Goal: Check status: Check status

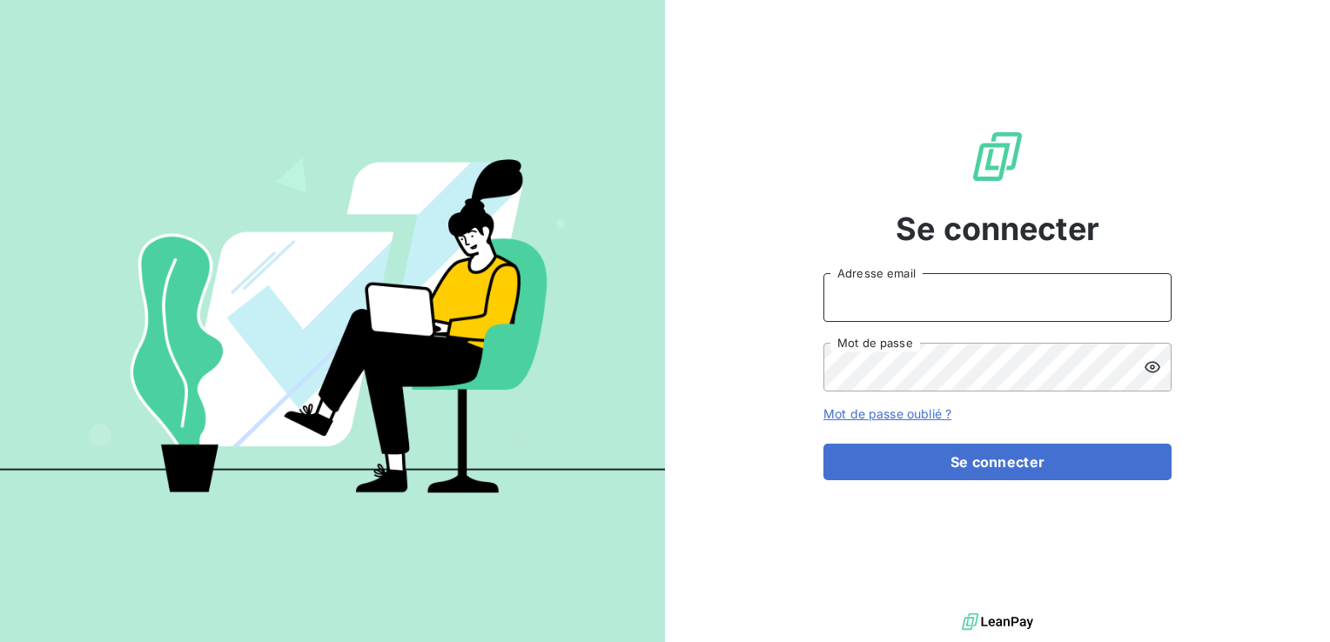
click at [961, 298] on input "Adresse email" at bounding box center [997, 297] width 348 height 49
type input "[PERSON_NAME][EMAIL_ADDRESS][DOMAIN_NAME]"
click at [823, 444] on button "Se connecter" at bounding box center [997, 462] width 348 height 37
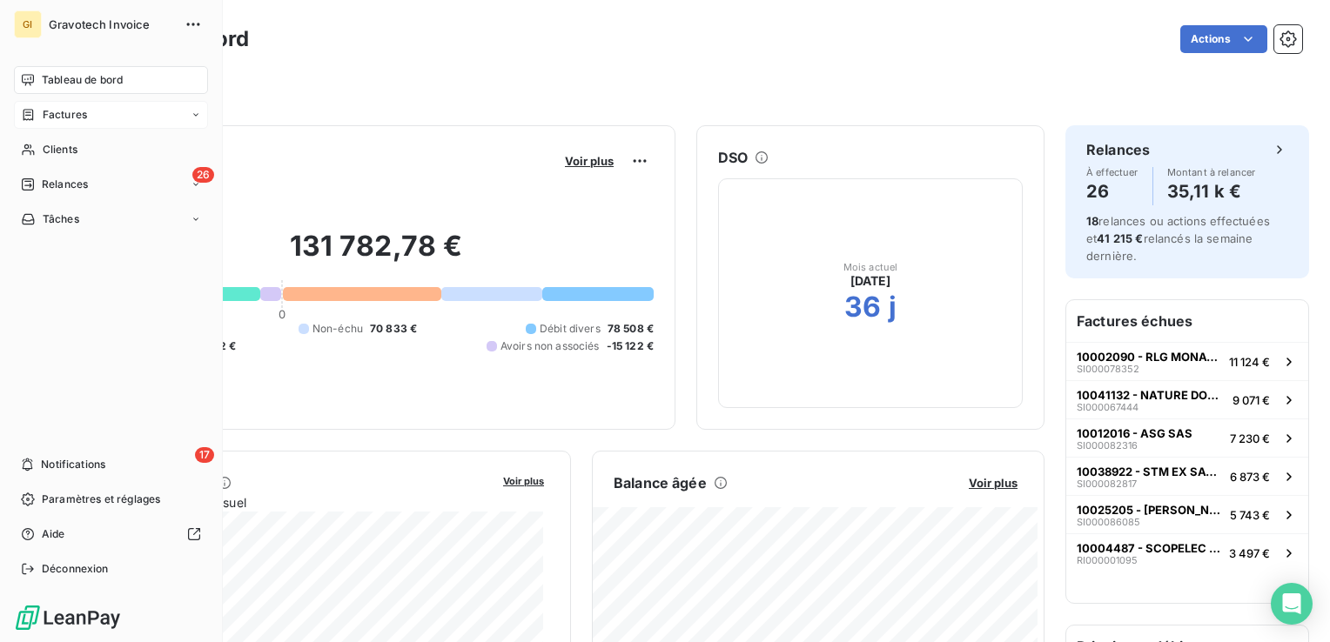
click at [64, 111] on span "Factures" at bounding box center [65, 115] width 44 height 16
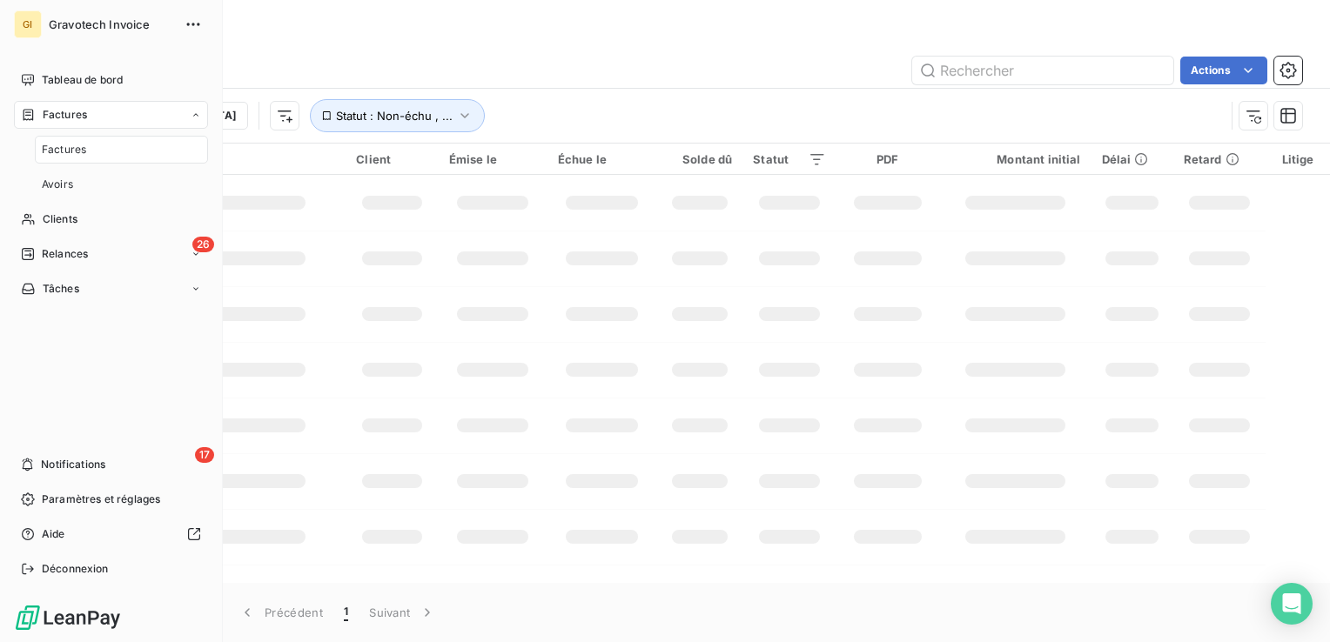
click at [60, 148] on span "Factures" at bounding box center [64, 150] width 44 height 16
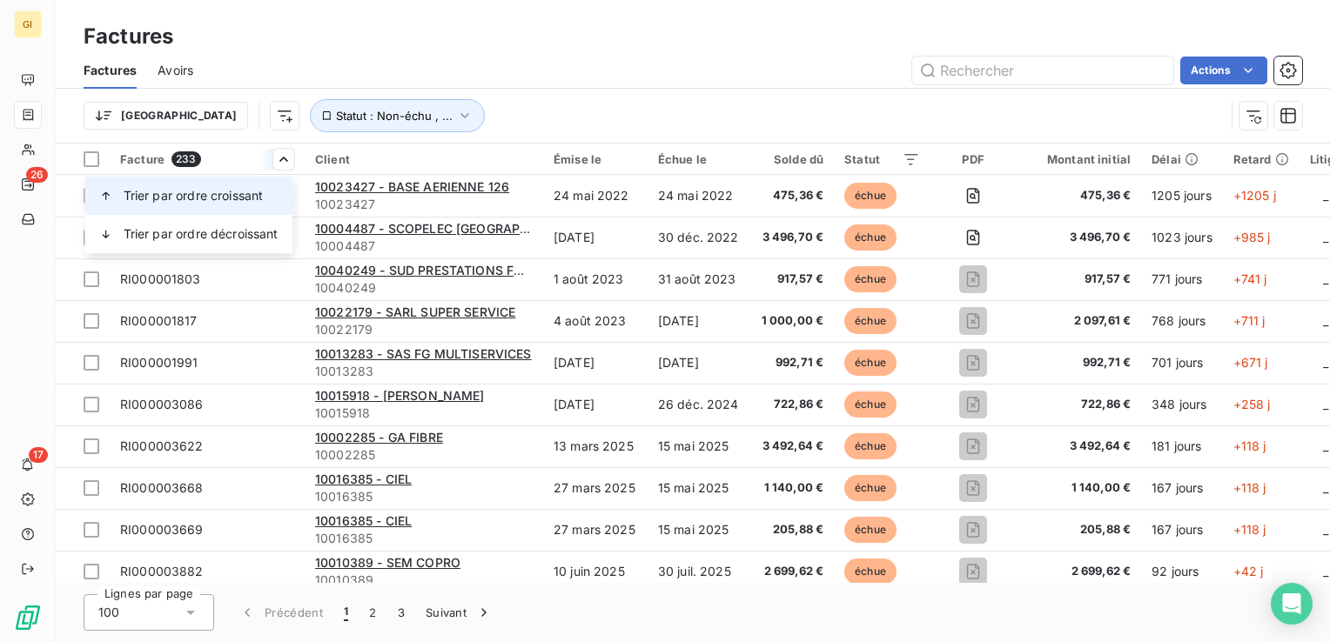
click at [171, 195] on span "Trier par ordre croissant" at bounding box center [194, 195] width 140 height 17
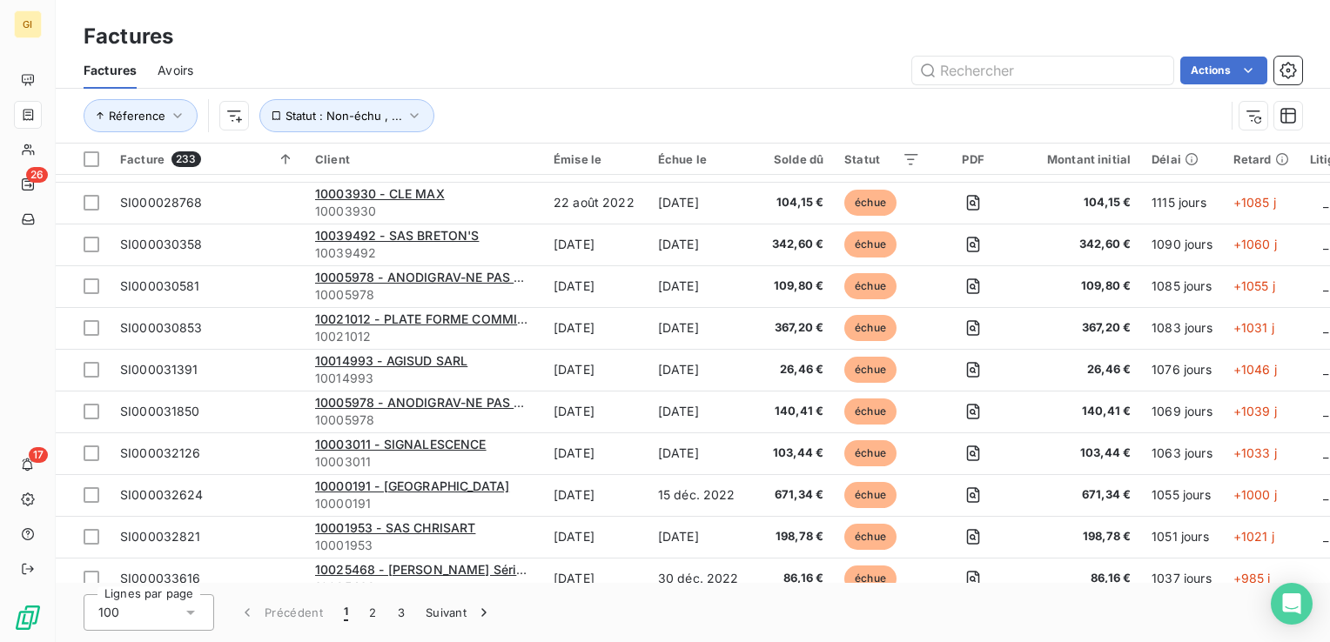
scroll to position [3775, 0]
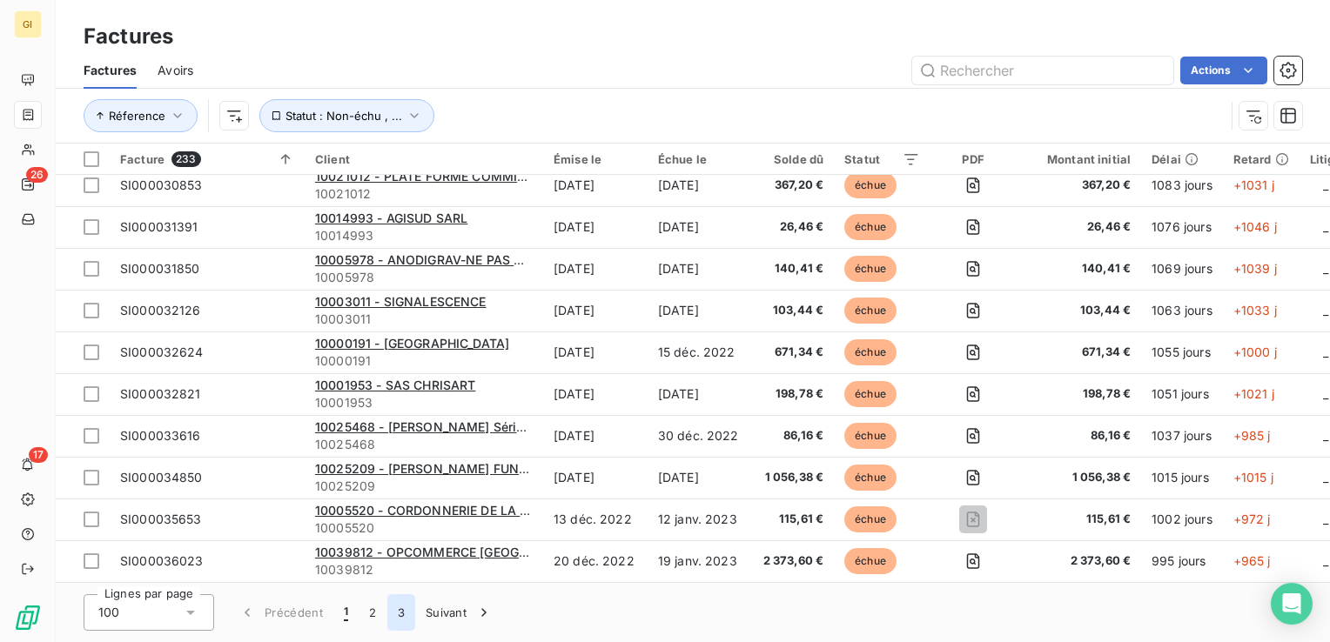
click at [391, 614] on button "3" at bounding box center [401, 612] width 28 height 37
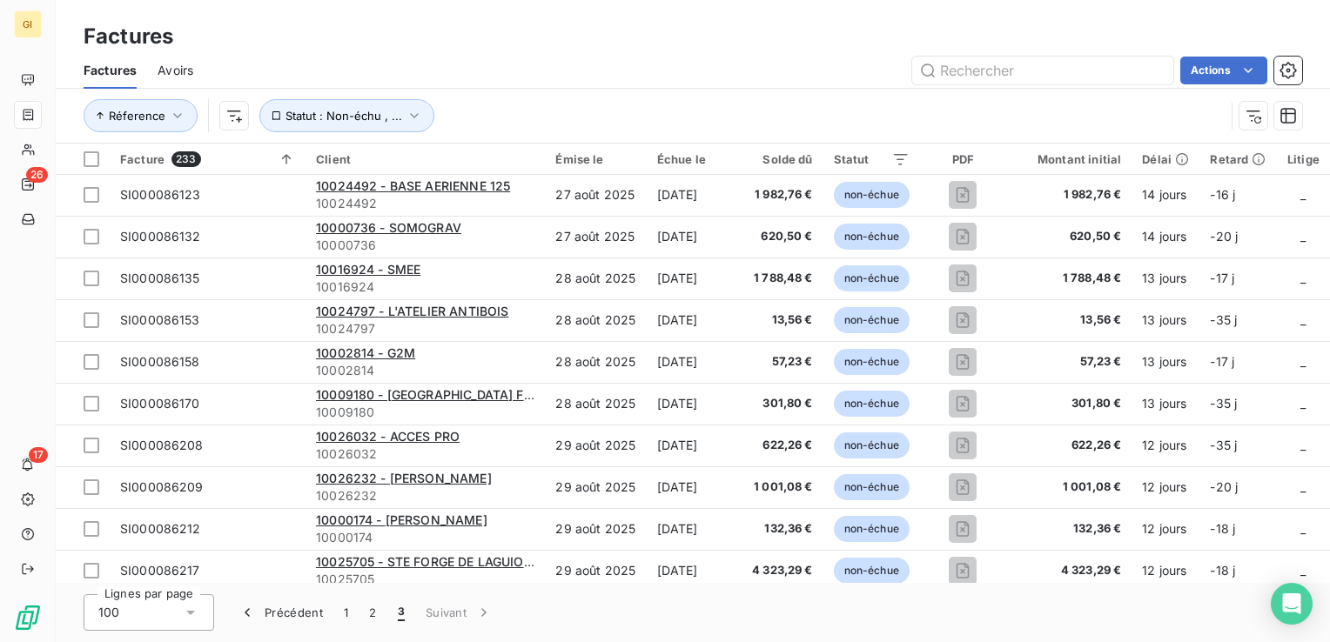
scroll to position [0, 0]
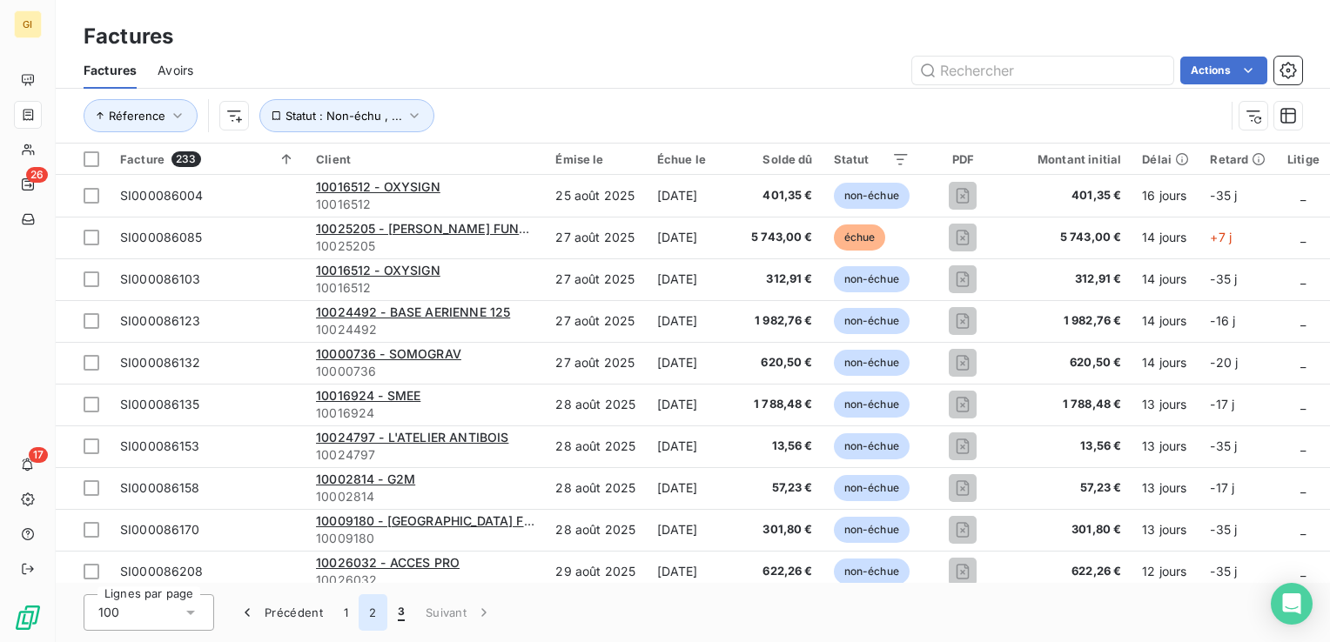
click at [372, 617] on button "2" at bounding box center [372, 612] width 28 height 37
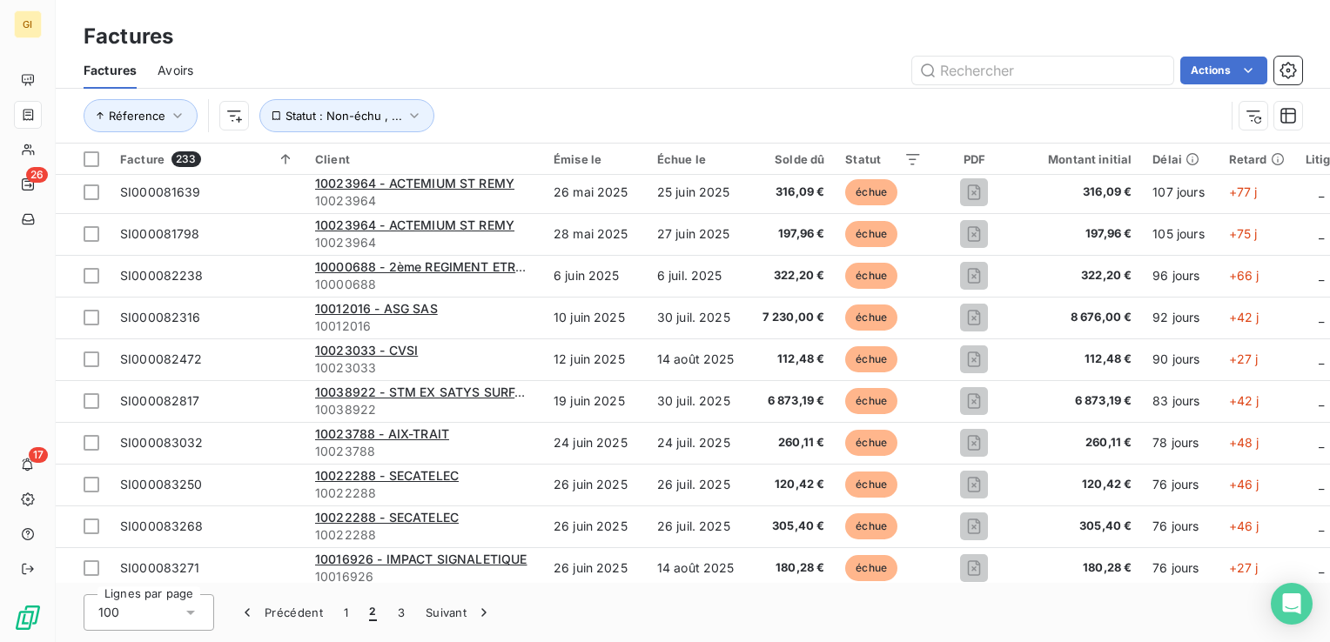
scroll to position [3132, 0]
